Goal: Information Seeking & Learning: Learn about a topic

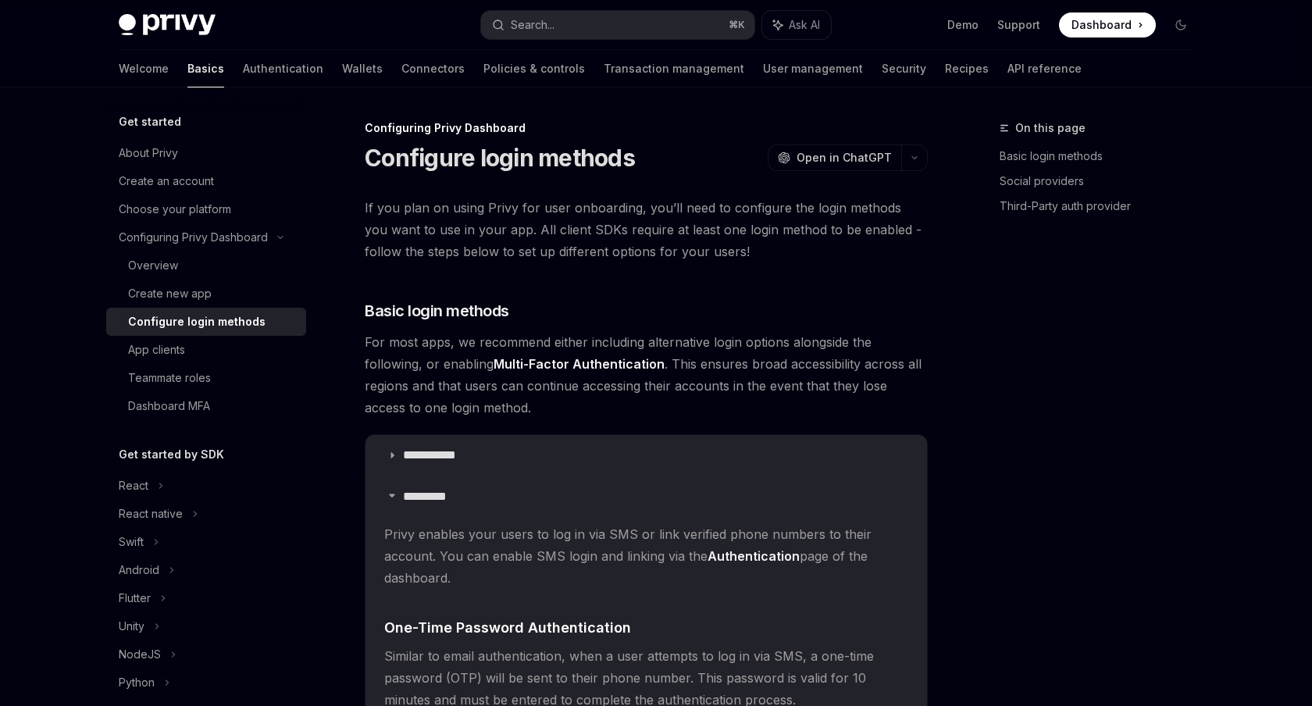
scroll to position [529, 0]
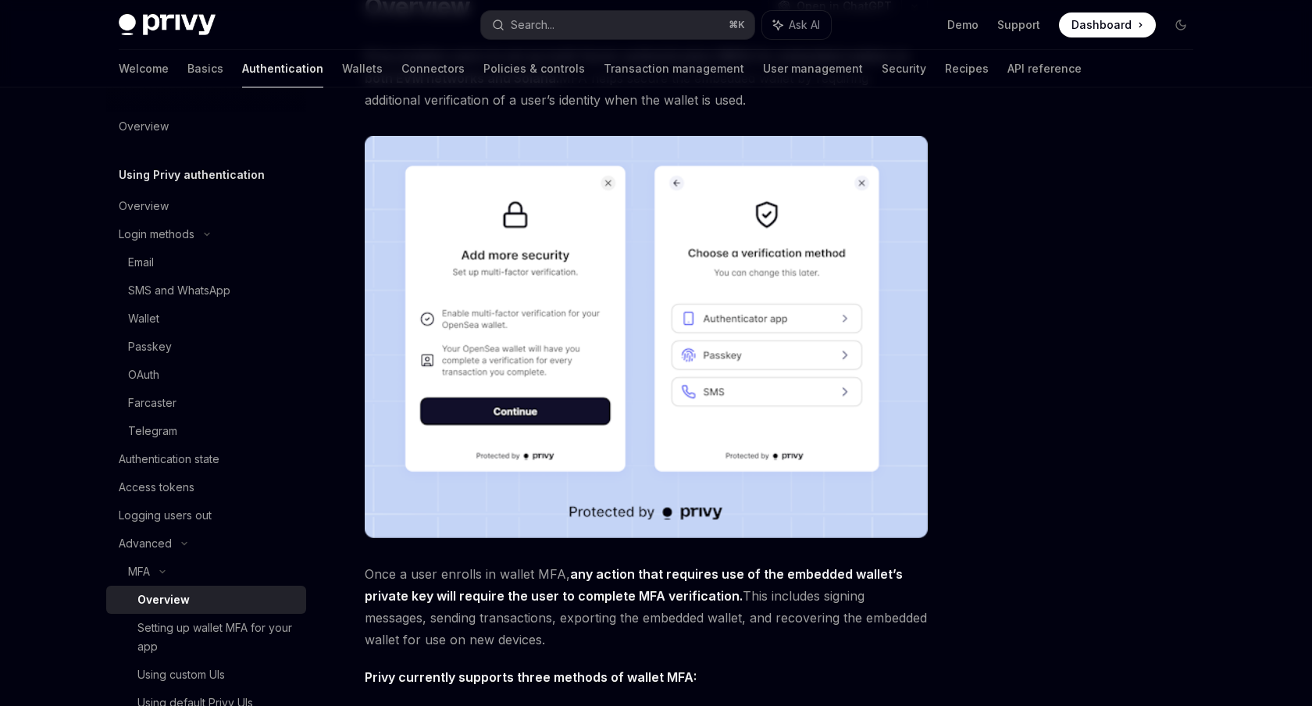
scroll to position [230, 0]
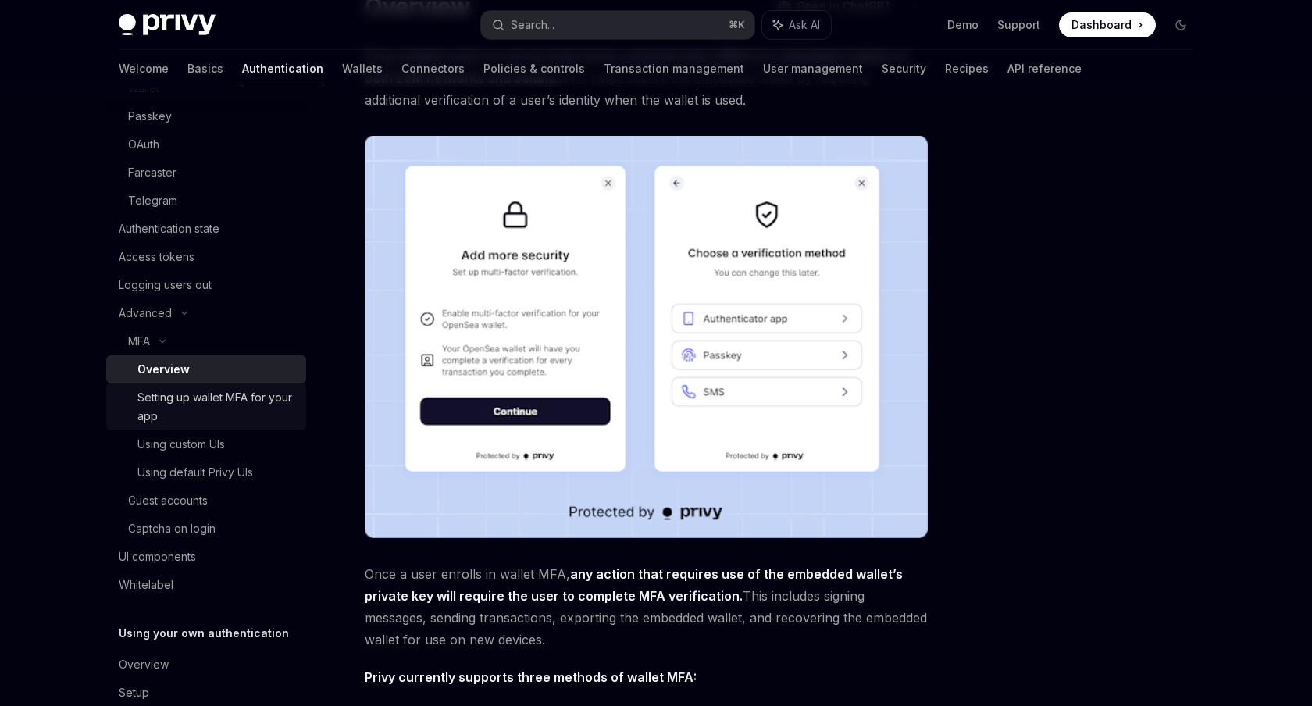
click at [226, 397] on div "Setting up wallet MFA for your app" at bounding box center [216, 406] width 159 height 37
type textarea "*"
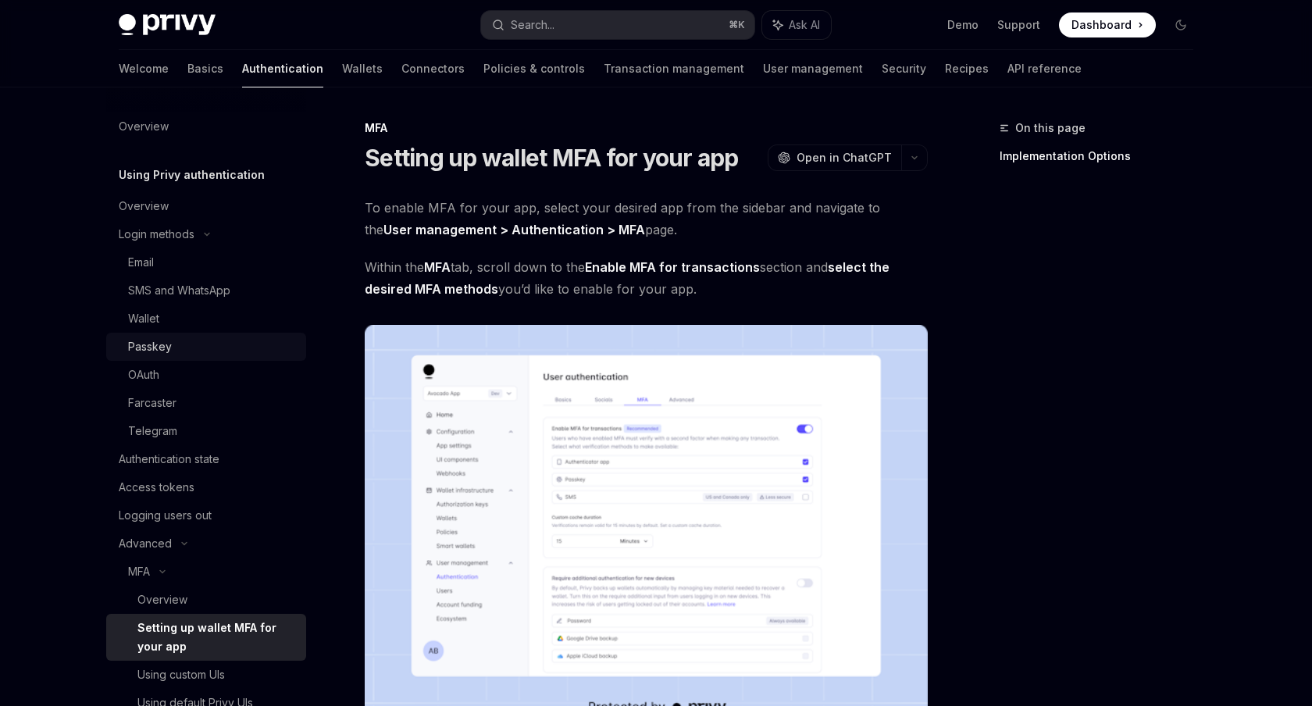
click at [169, 358] on link "Passkey" at bounding box center [206, 347] width 200 height 28
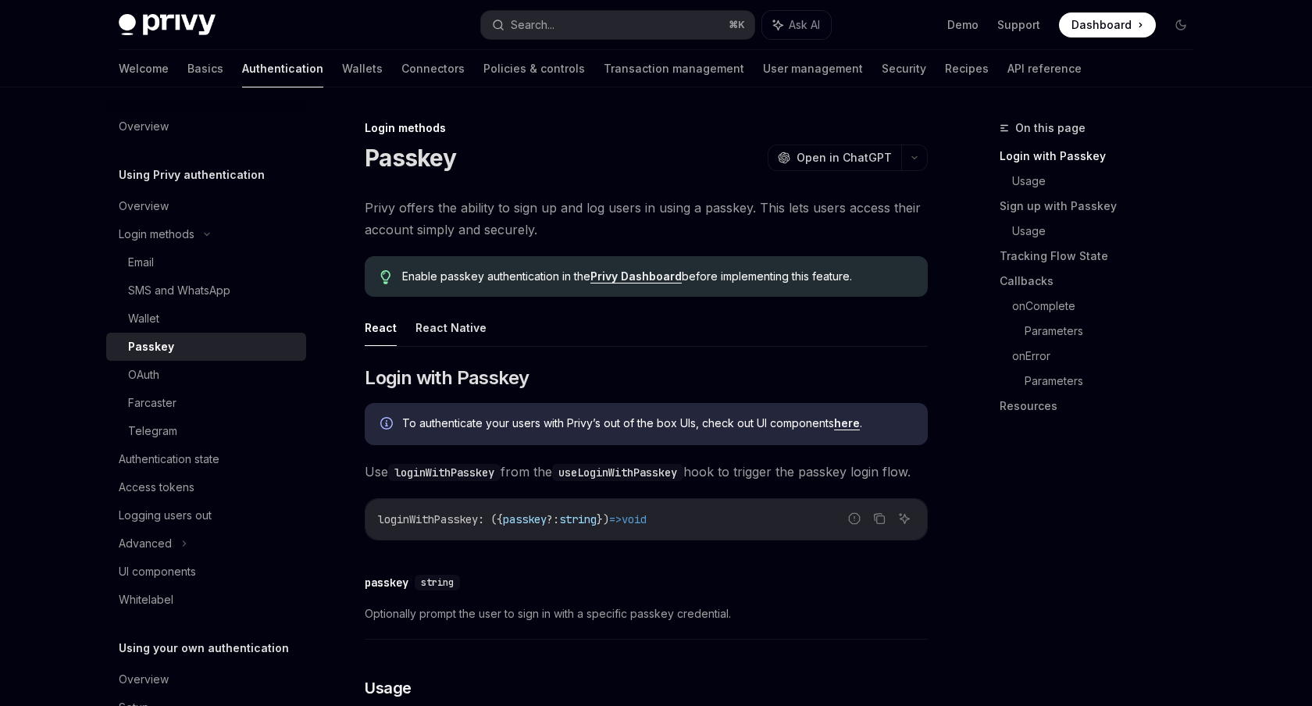
click at [633, 277] on link "Privy Dashboard" at bounding box center [635, 276] width 91 height 14
click at [177, 546] on div "Advanced" at bounding box center [206, 544] width 200 height 28
click at [142, 574] on div "MFA" at bounding box center [139, 571] width 22 height 19
type textarea "*"
